Goal: Find specific page/section: Find specific page/section

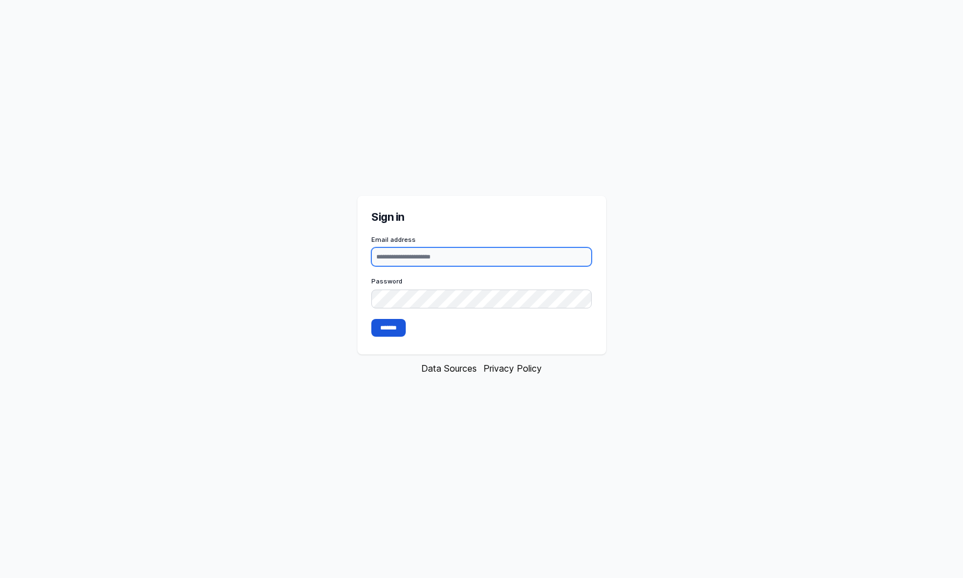
type input "**********"
click at [398, 329] on input "*******" at bounding box center [388, 328] width 34 height 18
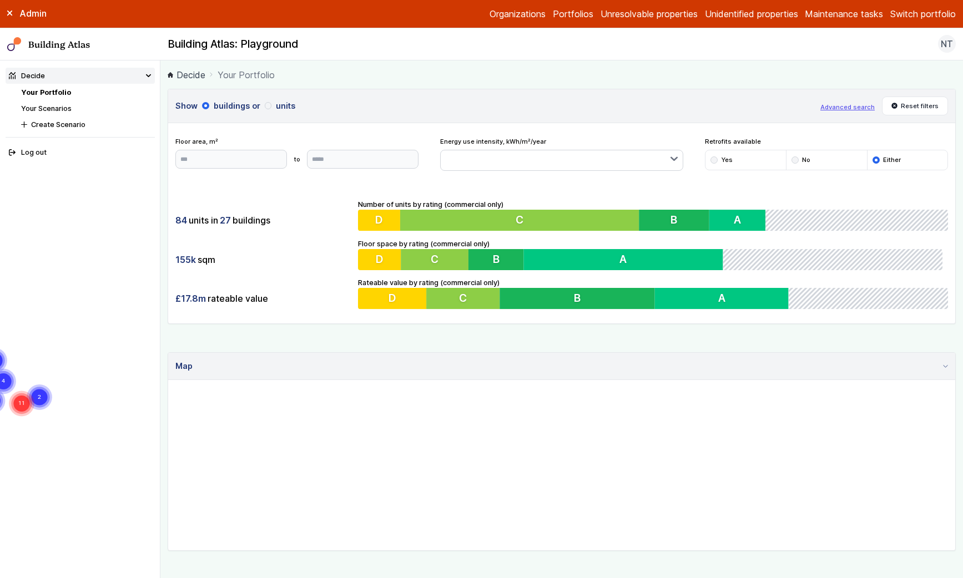
click at [925, 7] on button "Switch portfolio" at bounding box center [922, 13] width 65 height 13
click at [0, 0] on button "IHG Trial Portfolio" at bounding box center [0, 0] width 0 height 0
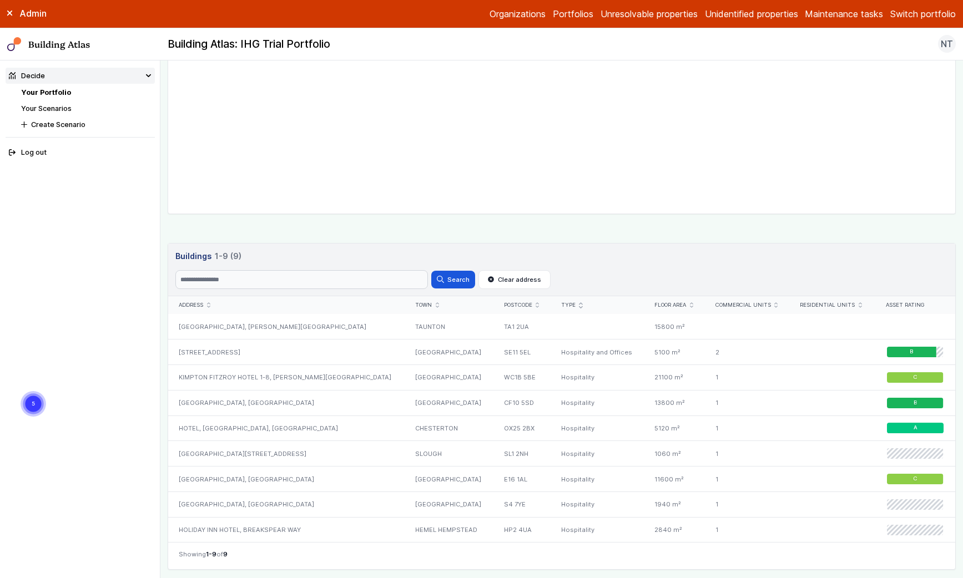
scroll to position [391, 0]
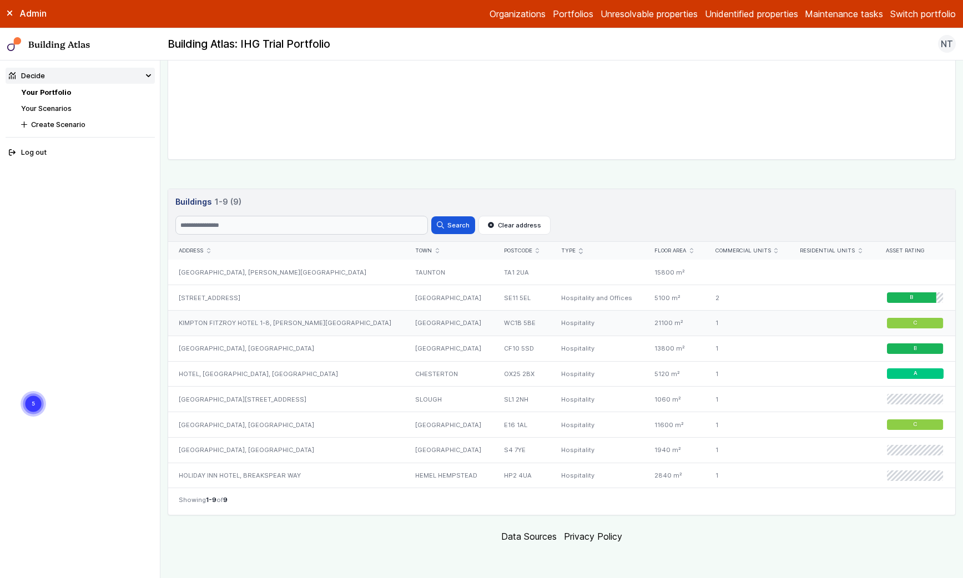
click at [282, 324] on div "KIMPTON FITZROY HOTEL 1-8, [PERSON_NAME][GEOGRAPHIC_DATA]" at bounding box center [286, 324] width 236 height 26
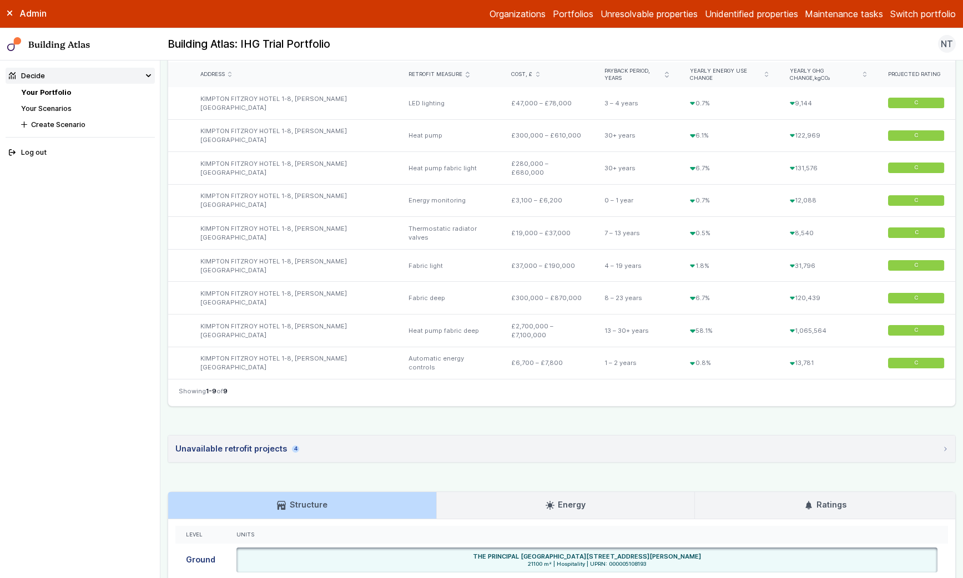
scroll to position [425, 0]
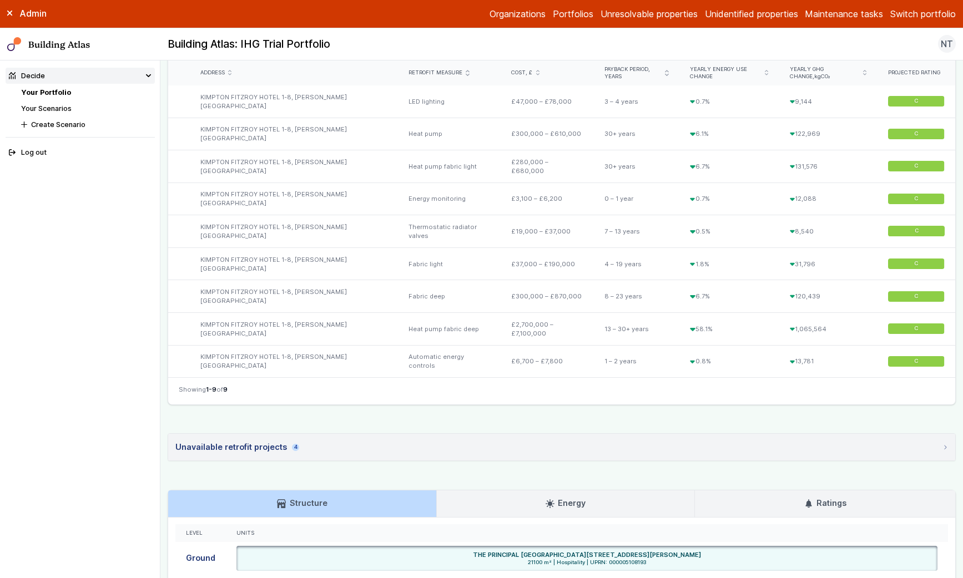
click at [324, 434] on summary "Unavailable retrofit projects 4" at bounding box center [561, 447] width 787 height 27
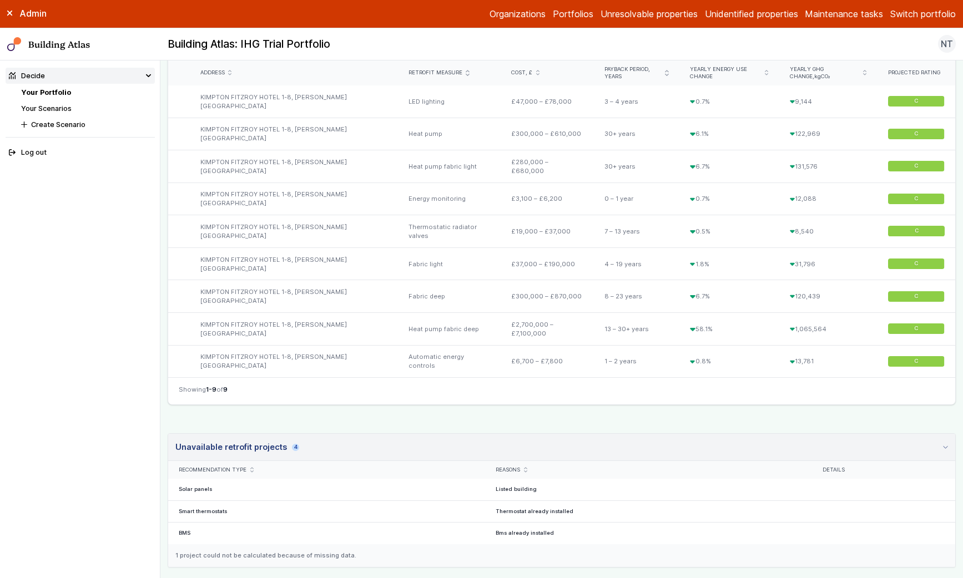
click at [324, 434] on summary "Unavailable retrofit projects 4" at bounding box center [561, 447] width 787 height 27
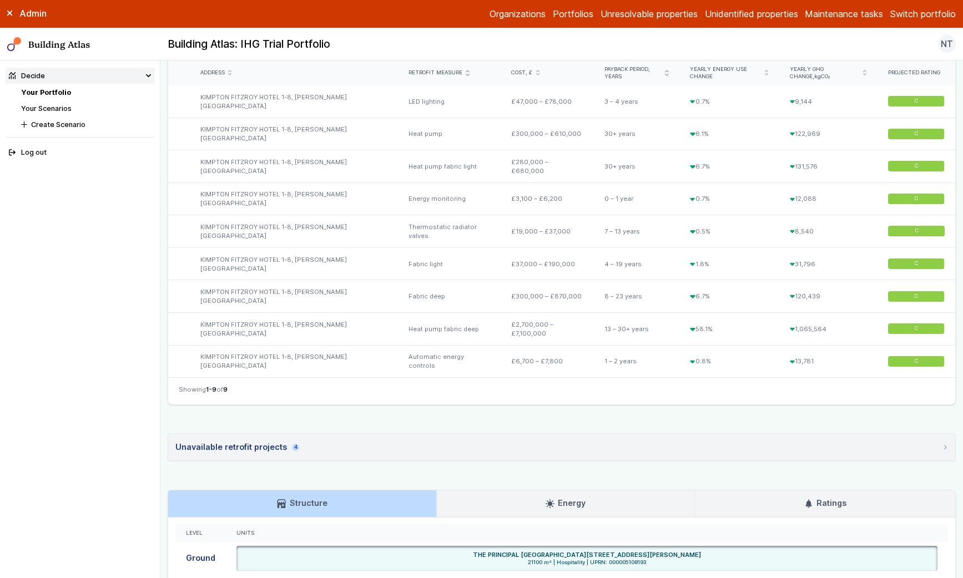
click at [324, 434] on summary "Unavailable retrofit projects 4" at bounding box center [561, 447] width 787 height 27
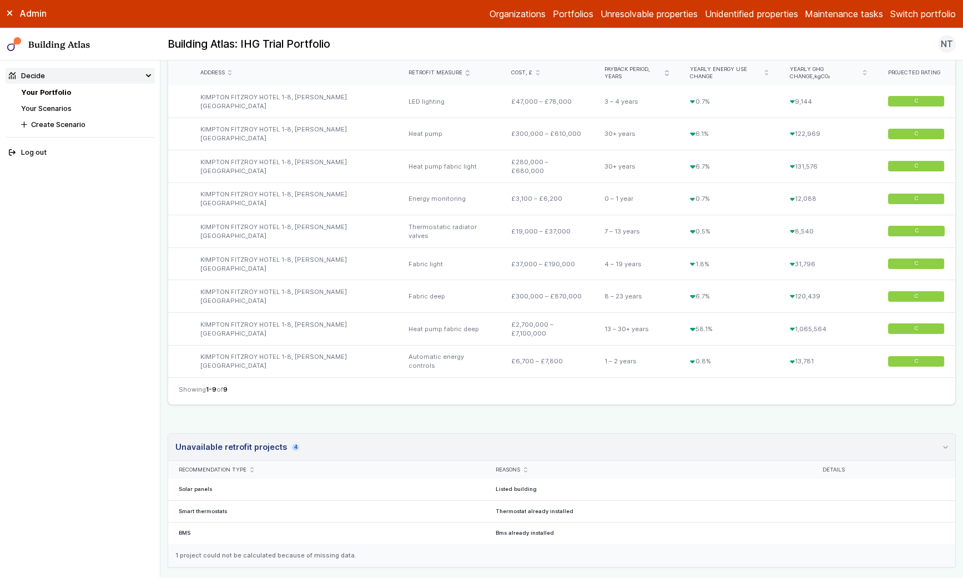
click at [324, 434] on summary "Unavailable retrofit projects 4" at bounding box center [561, 447] width 787 height 27
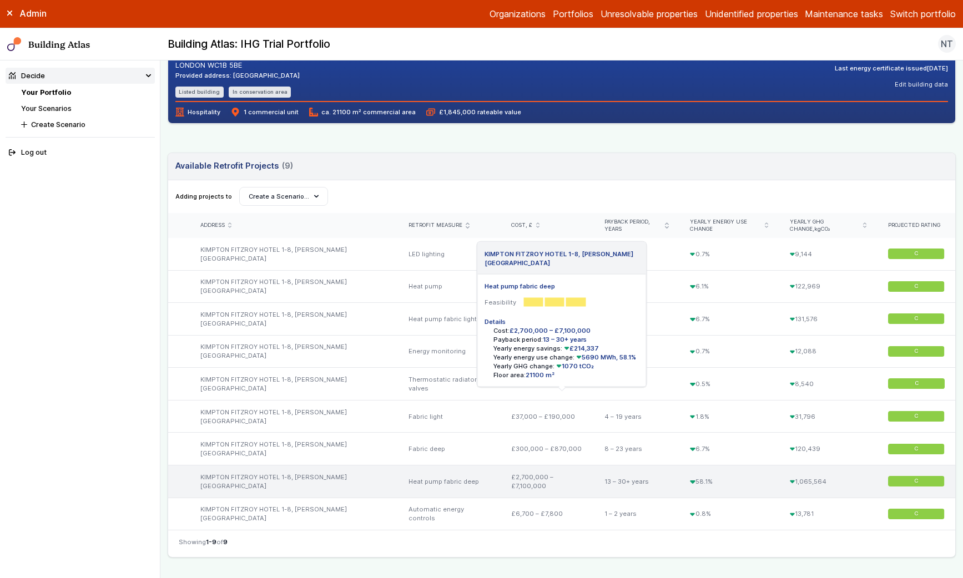
scroll to position [0, 0]
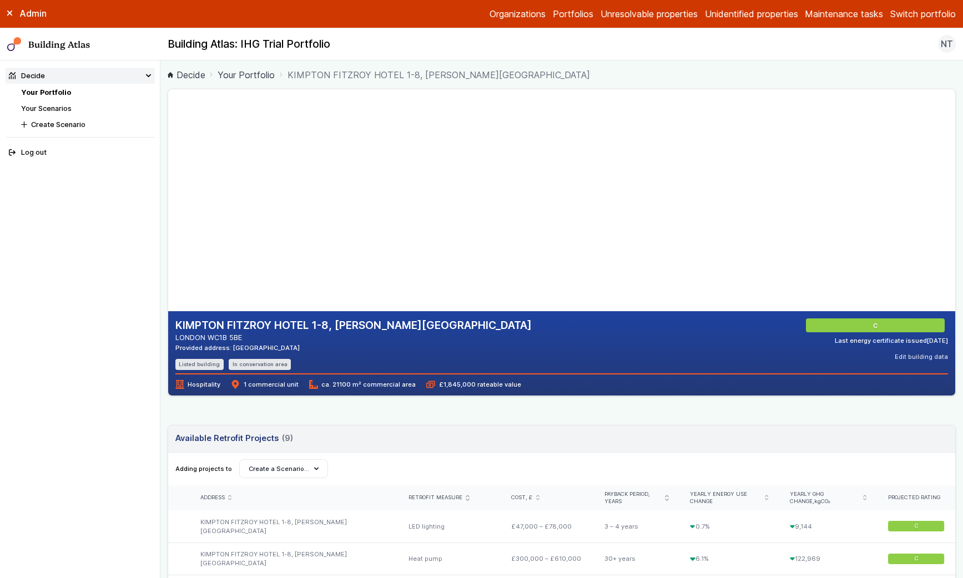
drag, startPoint x: 832, startPoint y: 139, endPoint x: 832, endPoint y: 166, distance: 26.6
click at [168, 166] on gmp-map at bounding box center [168, 200] width 0 height 222
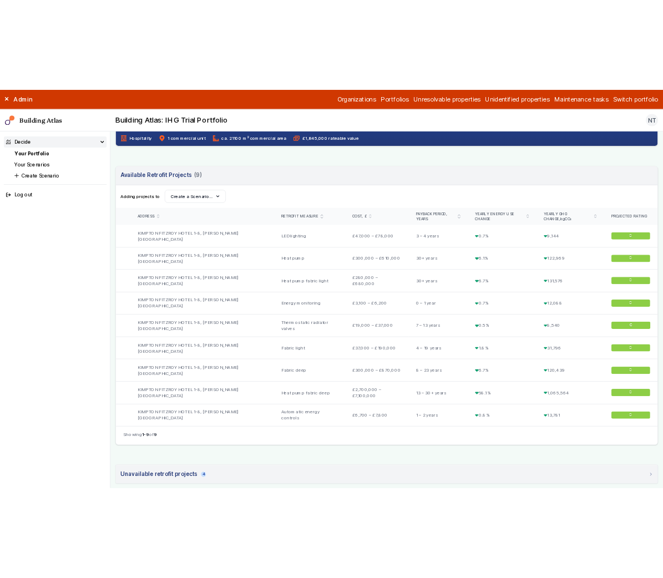
scroll to position [315, 0]
